Goal: Information Seeking & Learning: Compare options

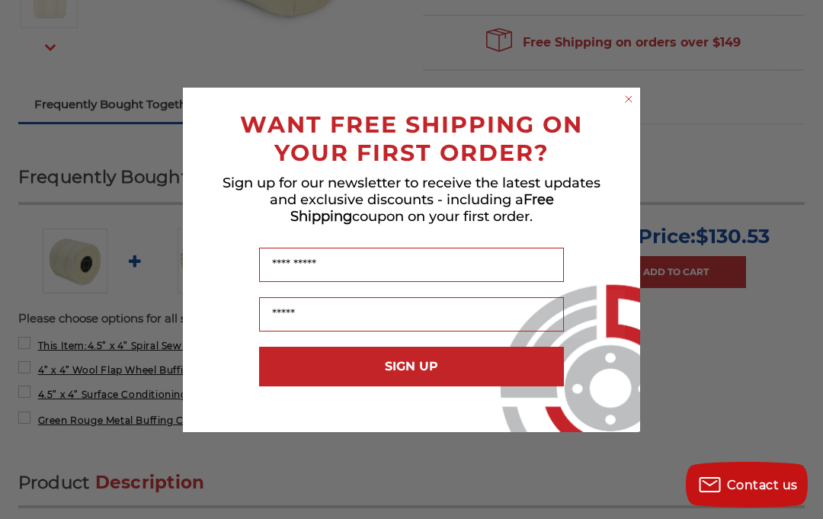
scroll to position [442, 0]
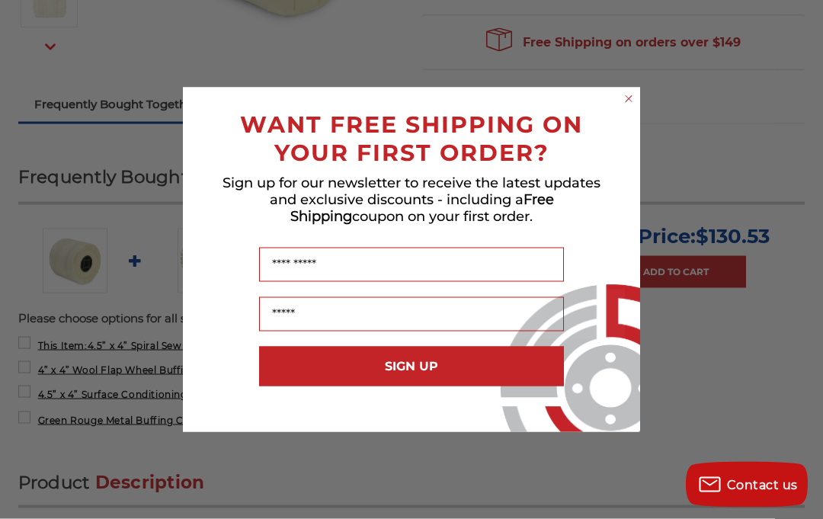
click at [622, 106] on circle "Close dialog" at bounding box center [629, 98] width 14 height 14
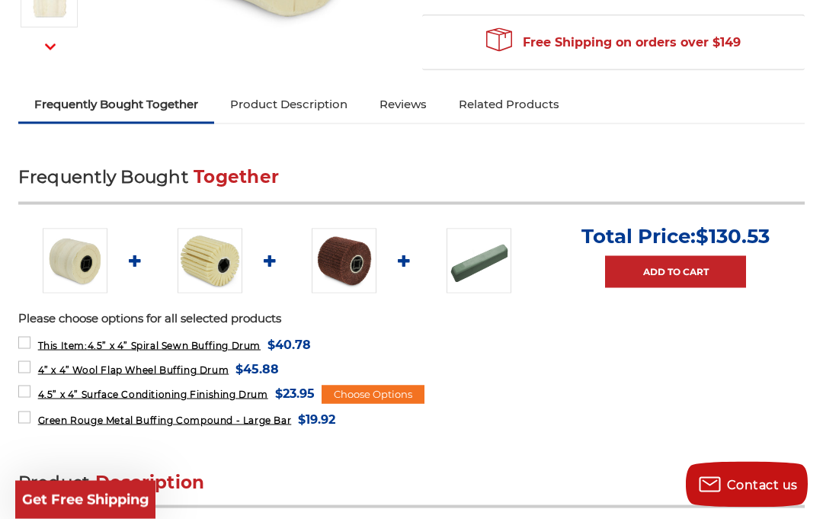
scroll to position [443, 0]
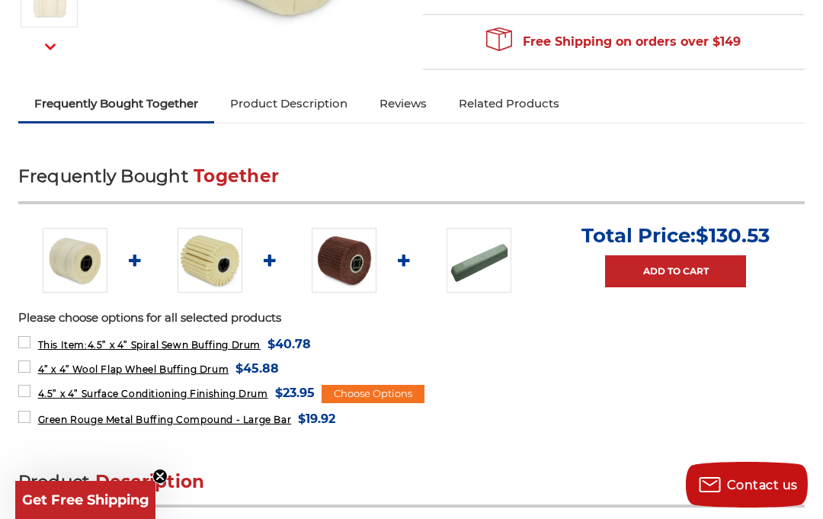
click at [209, 248] on img at bounding box center [210, 260] width 65 height 65
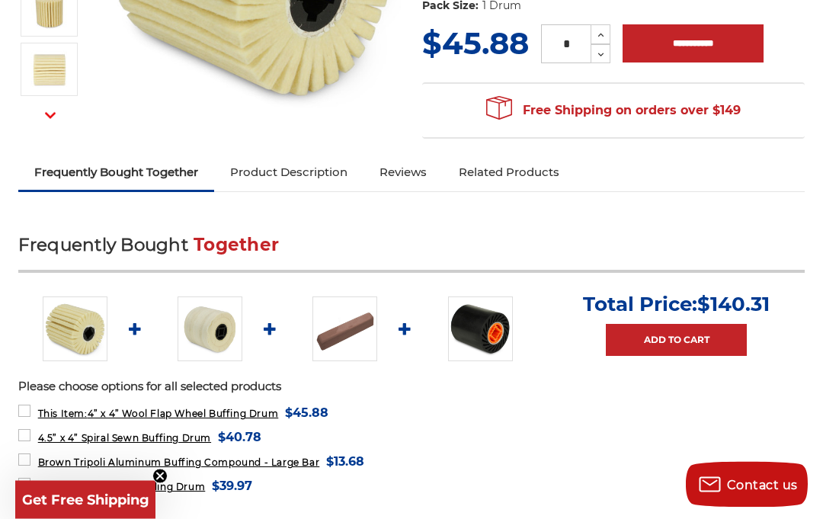
scroll to position [391, 0]
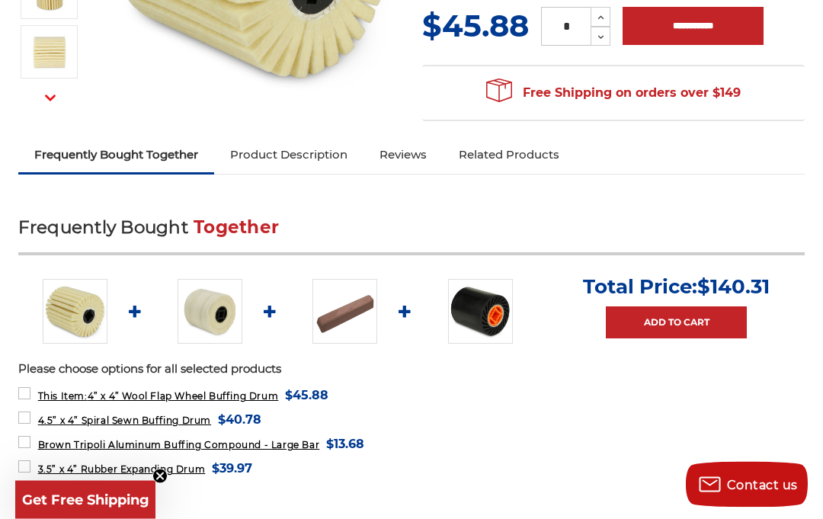
click at [200, 306] on img at bounding box center [210, 312] width 65 height 65
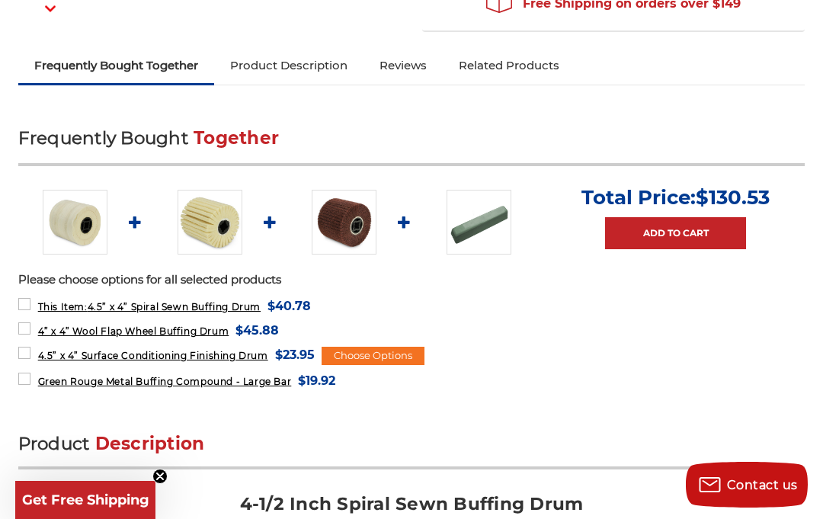
scroll to position [482, 0]
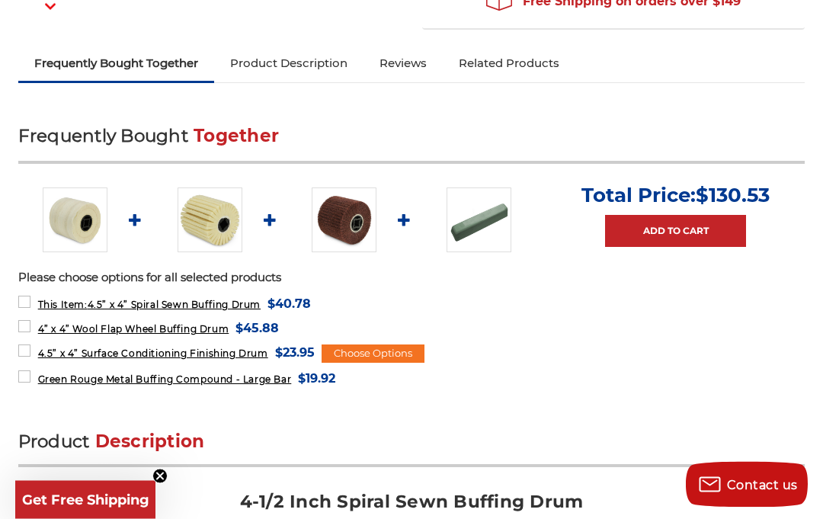
click at [330, 219] on img at bounding box center [344, 220] width 65 height 65
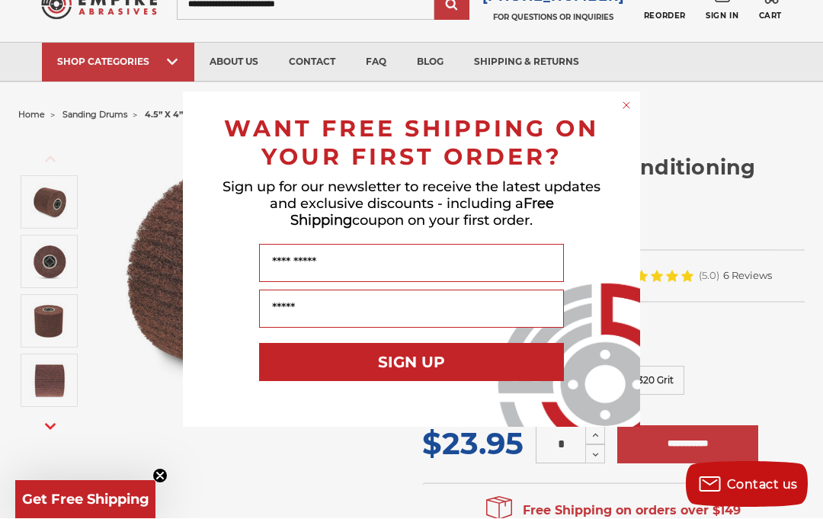
click at [621, 107] on circle "Close dialog" at bounding box center [627, 105] width 14 height 14
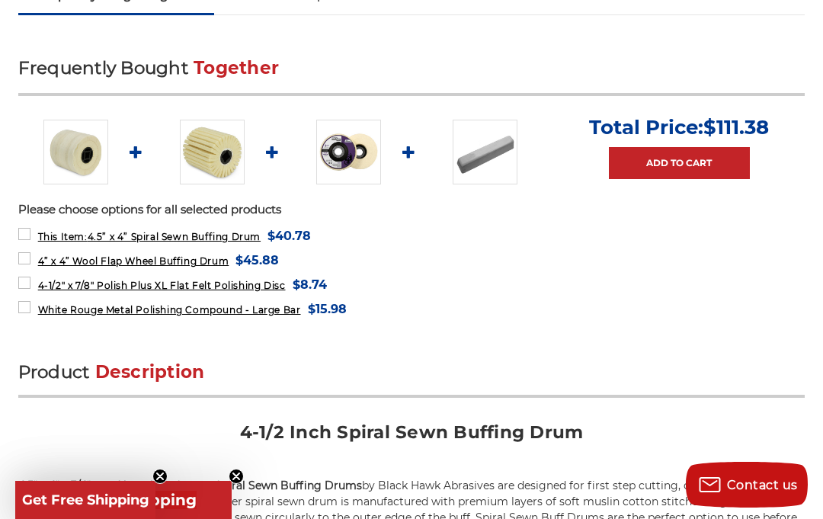
click at [479, 168] on img at bounding box center [485, 152] width 65 height 65
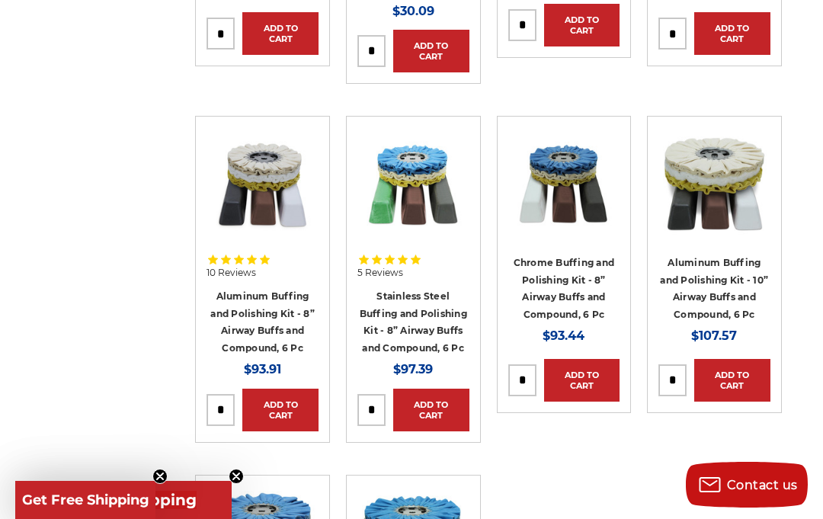
scroll to position [957, 0]
click at [423, 295] on link "Stainless Steel Buffing and Polishing Kit - 8” Airway Buffs and Compound, 6 Pc" at bounding box center [413, 322] width 107 height 63
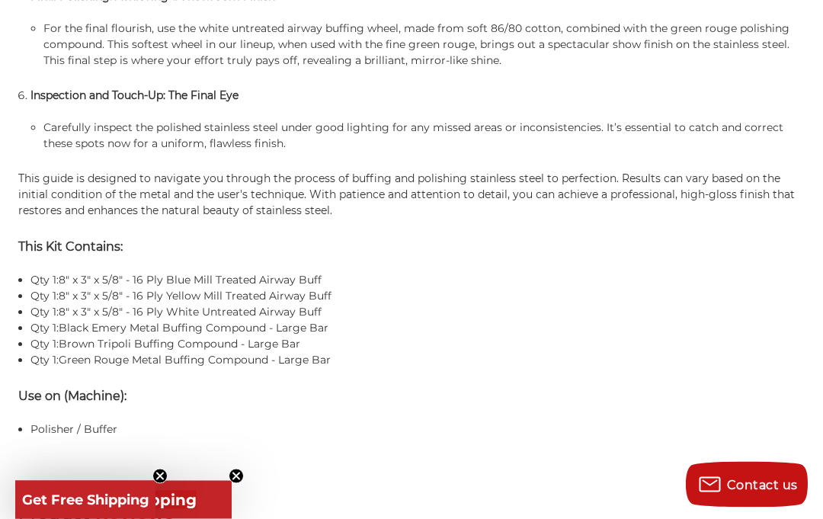
scroll to position [1858, 0]
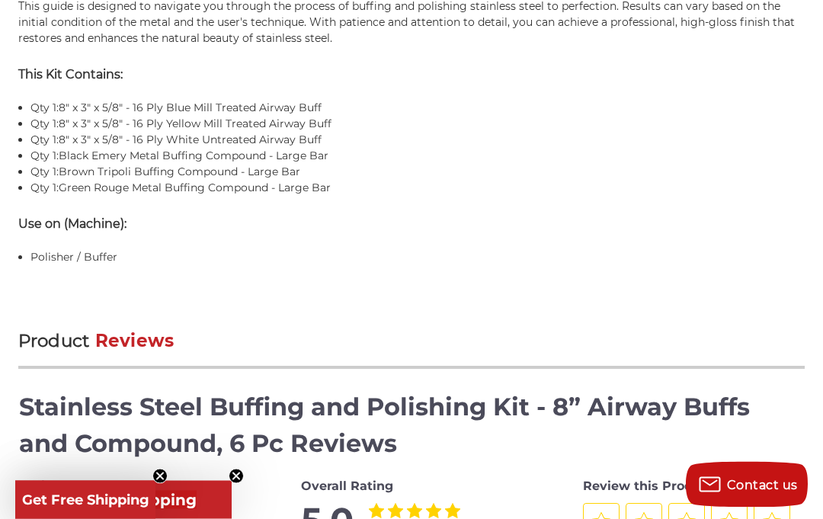
scroll to position [1917, 0]
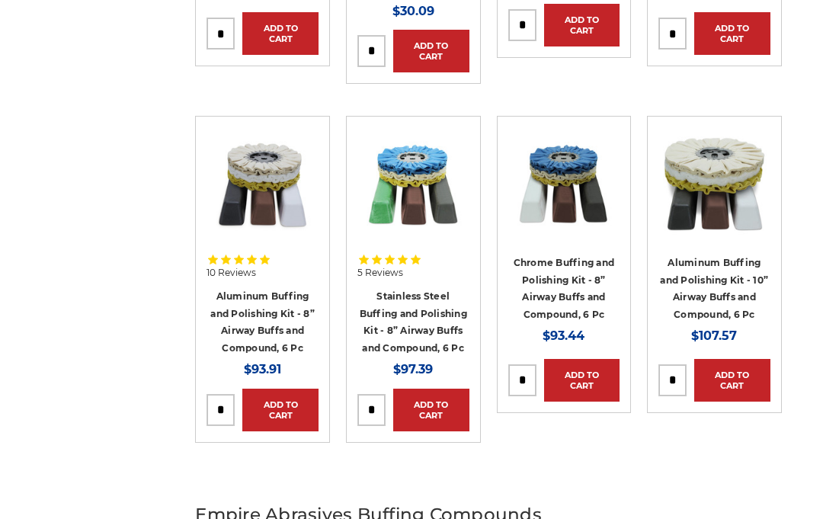
scroll to position [807, 0]
